Goal: Navigation & Orientation: Find specific page/section

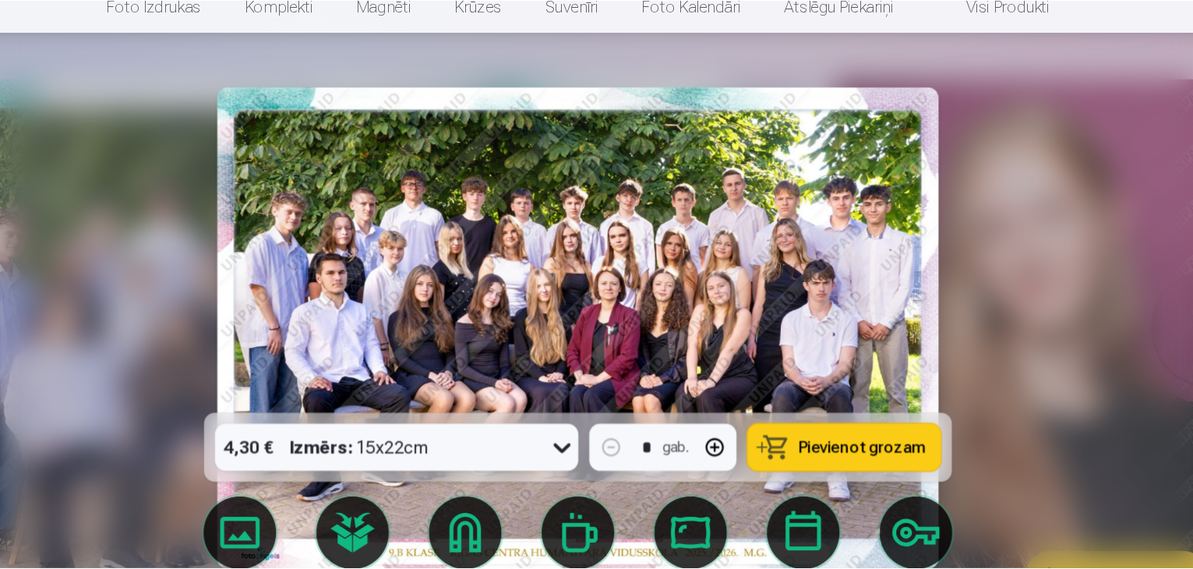
scroll to position [66, 0]
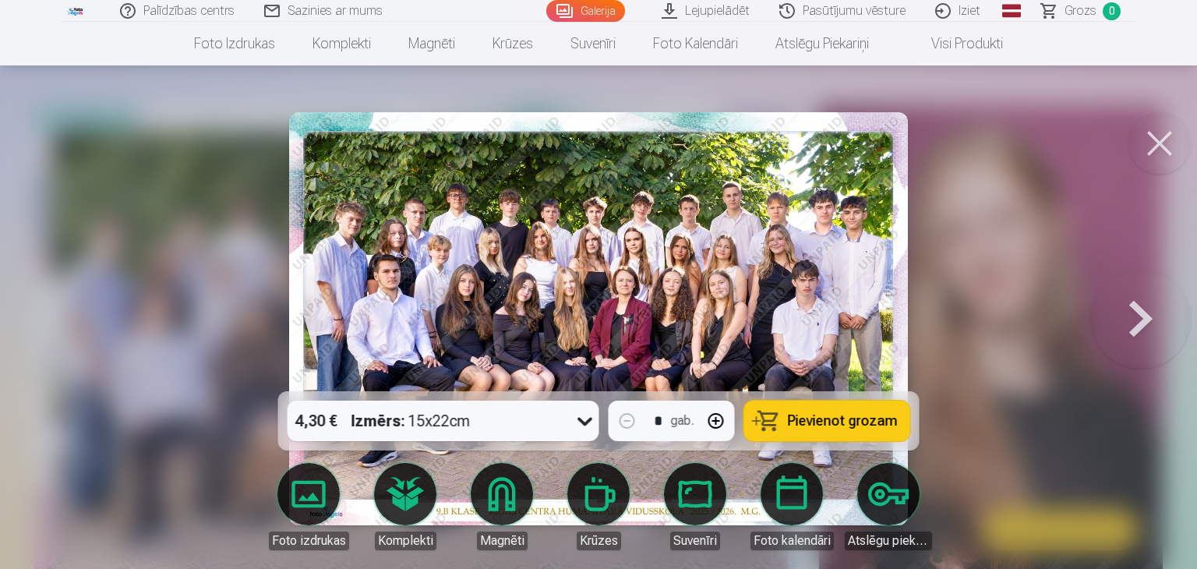
click at [1158, 132] on button at bounding box center [1160, 143] width 62 height 62
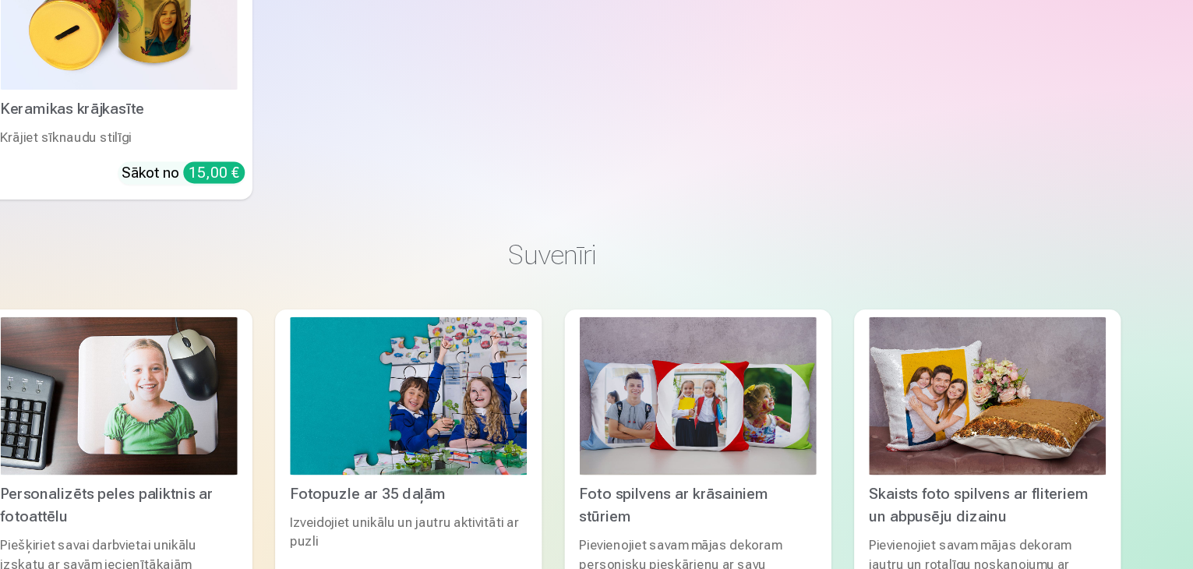
scroll to position [6407, 0]
